Goal: Information Seeking & Learning: Find specific fact

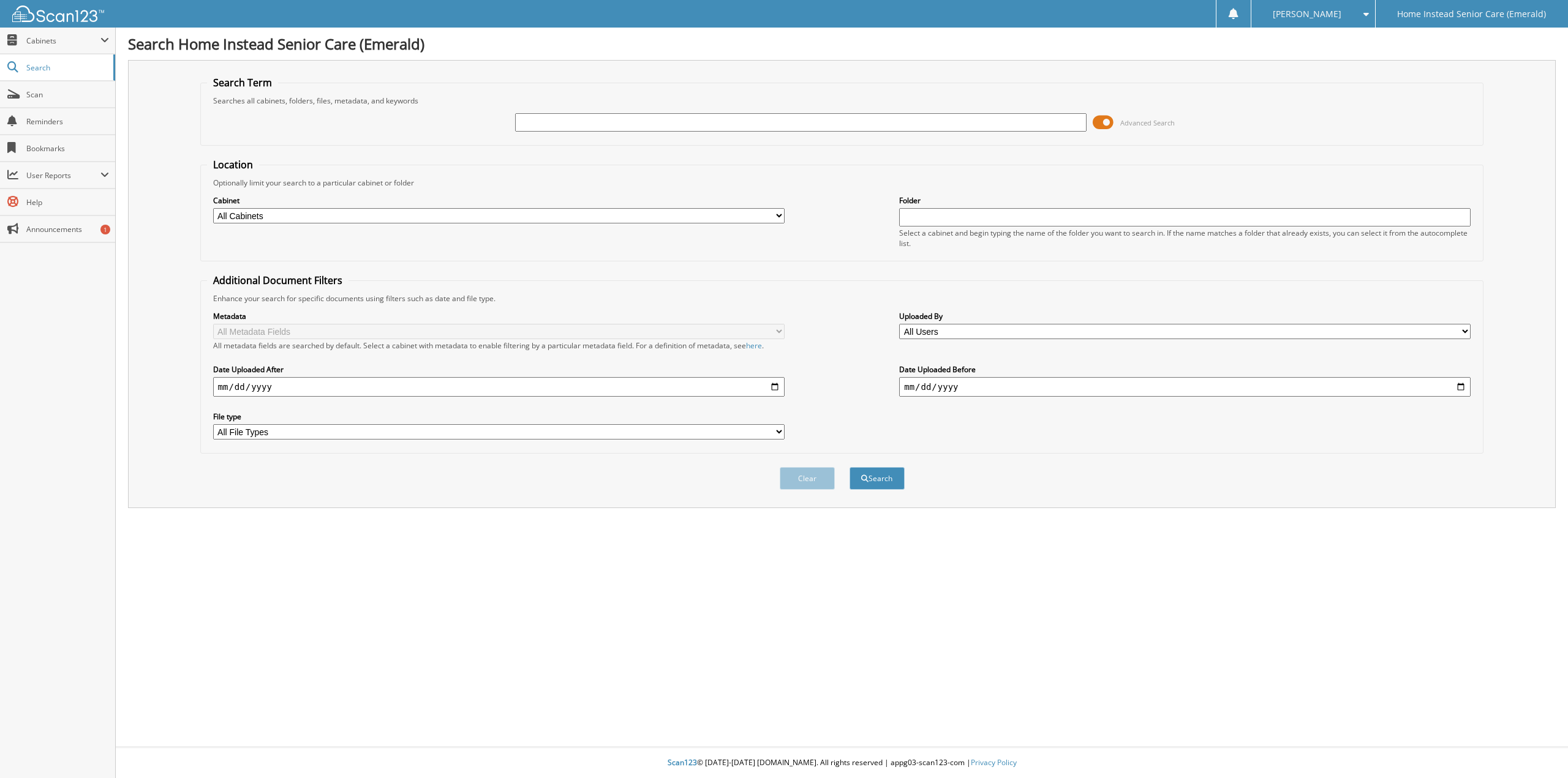
click at [606, 116] on input "text" at bounding box center [801, 122] width 572 height 18
type input "[PERSON_NAME]"
click at [849, 467] on button "Search" at bounding box center [877, 478] width 55 height 23
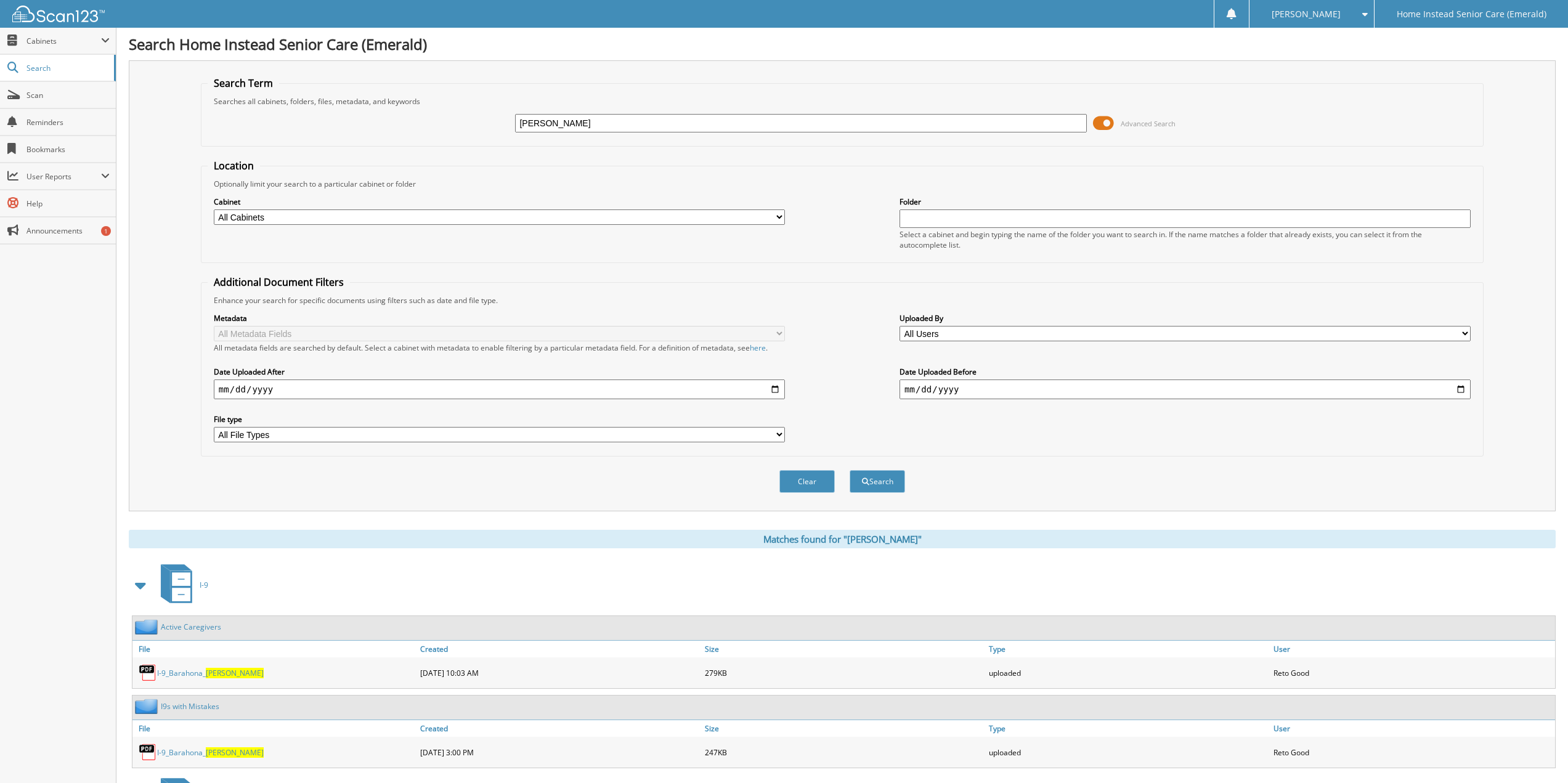
scroll to position [685, 0]
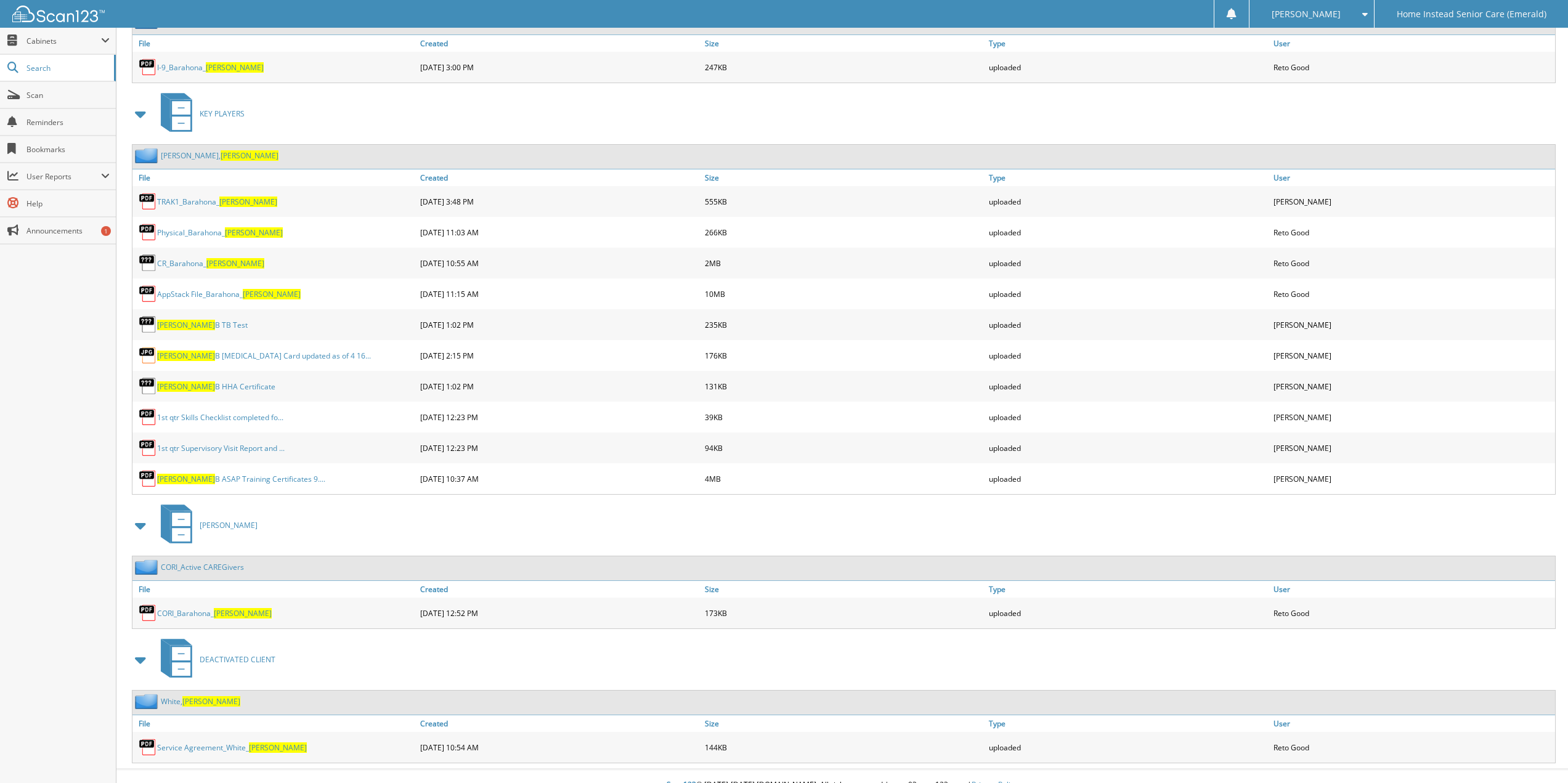
click at [186, 153] on link "Barahona, Sonia" at bounding box center [219, 156] width 118 height 10
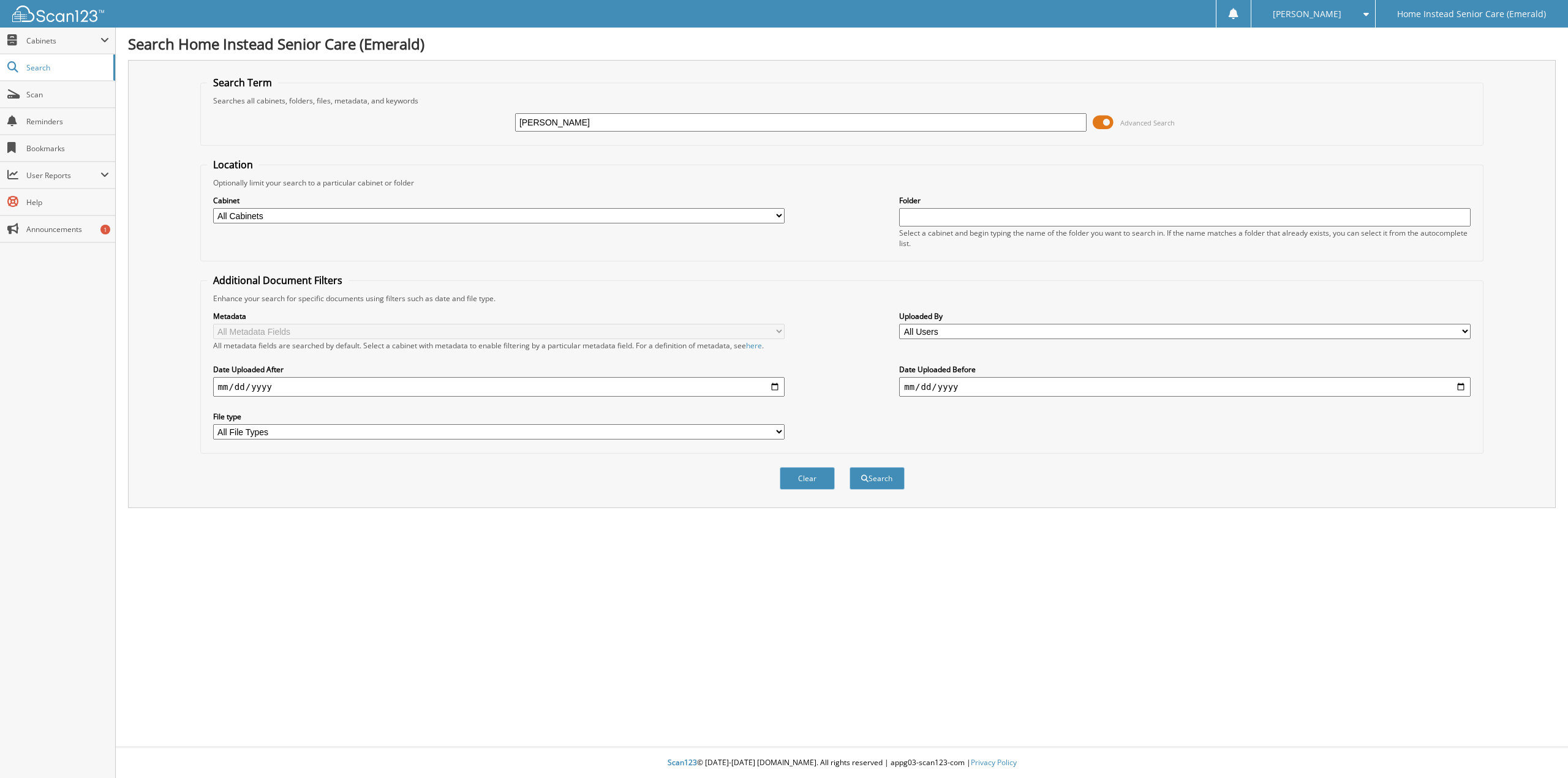
type input "[PERSON_NAME]"
click at [849, 467] on button "Search" at bounding box center [877, 478] width 55 height 23
